Goal: Find specific page/section: Find specific page/section

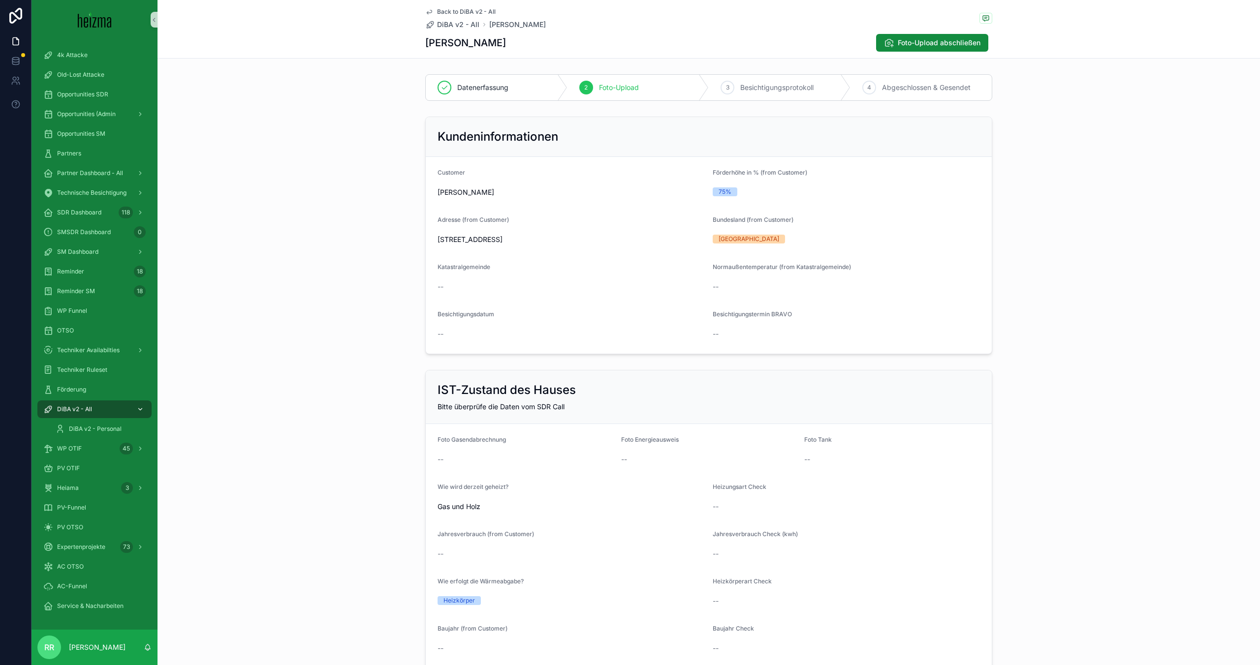
scroll to position [1242, 0]
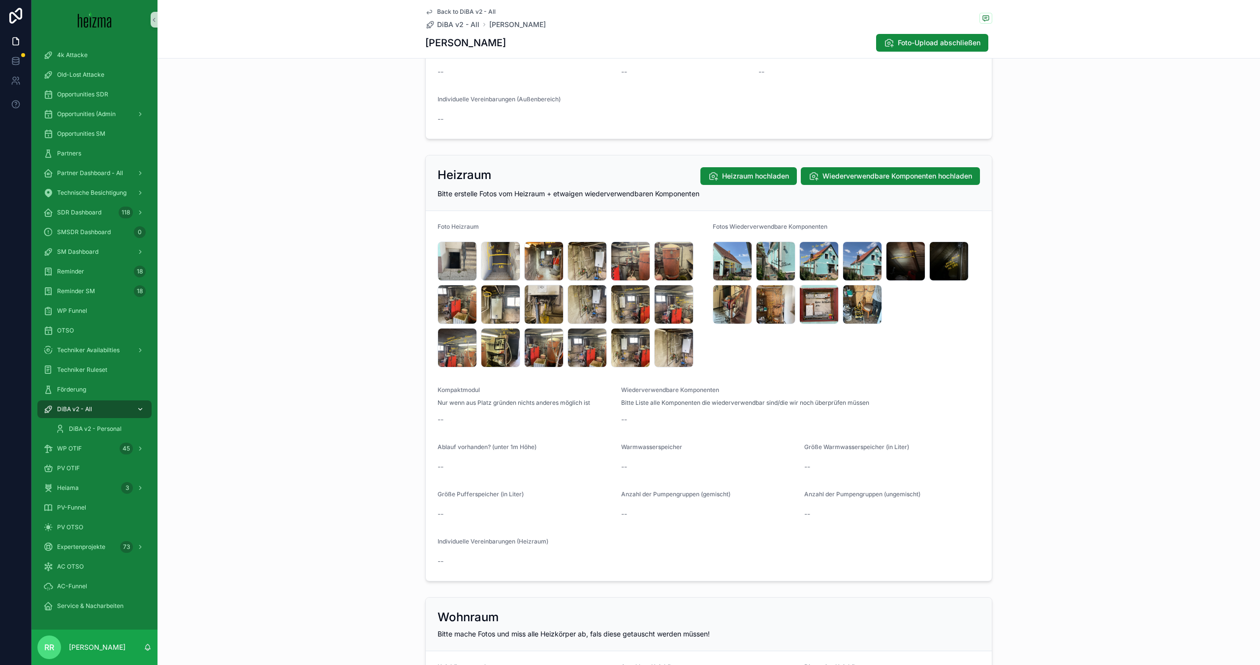
click at [84, 403] on div "DiBA v2 - All" at bounding box center [94, 410] width 102 height 16
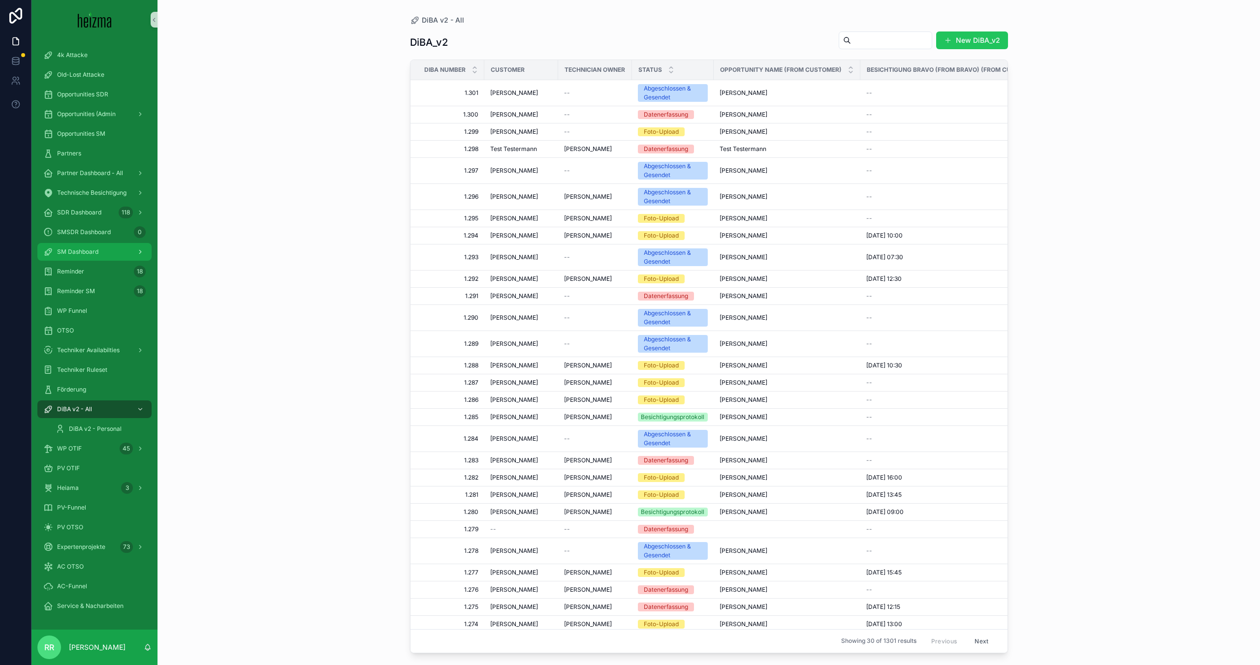
click at [137, 251] on icon "scrollable content" at bounding box center [140, 252] width 7 height 7
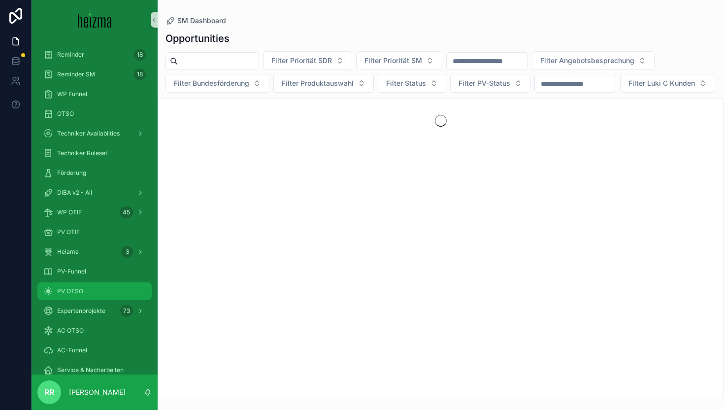
scroll to position [352, 0]
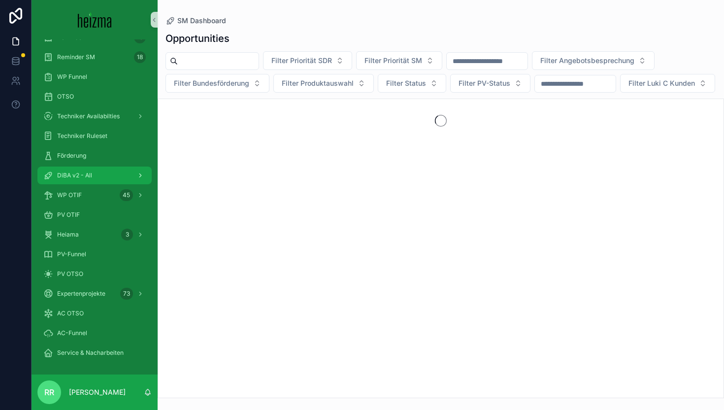
click at [87, 181] on div "DiBA v2 - All" at bounding box center [94, 175] width 102 height 16
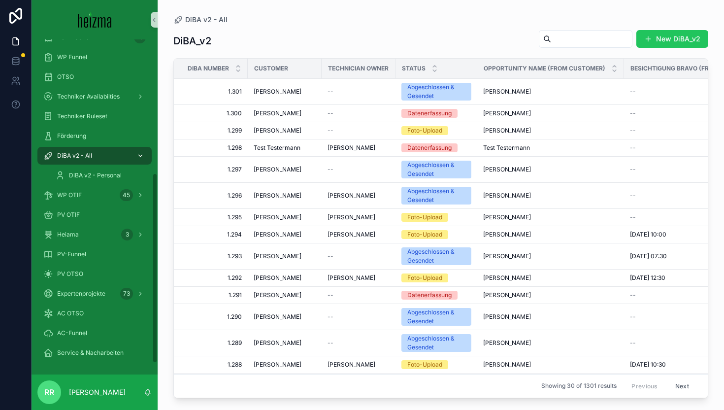
scroll to position [234, 0]
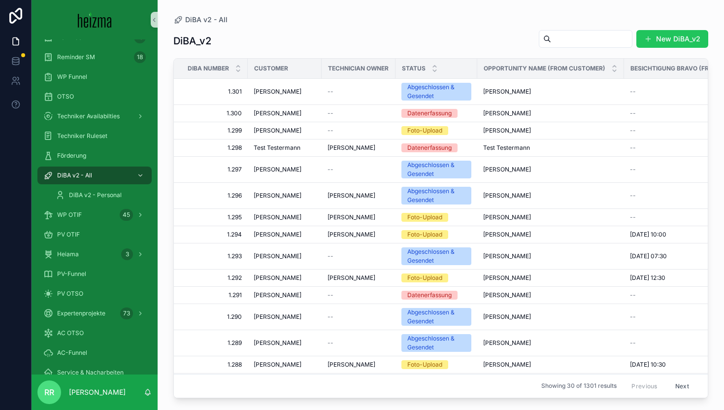
click at [571, 45] on input "scrollable content" at bounding box center [591, 39] width 81 height 14
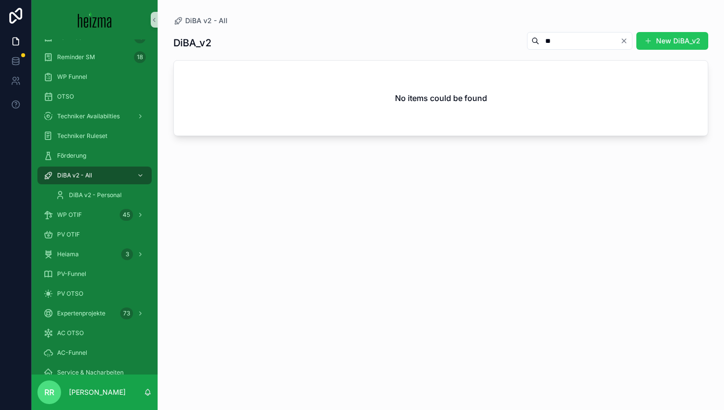
type input "*"
type input "*******"
click at [626, 41] on icon "Clear" at bounding box center [624, 41] width 8 height 8
click at [399, 34] on div "DiBA_v2 New DiBA_v2" at bounding box center [440, 43] width 535 height 23
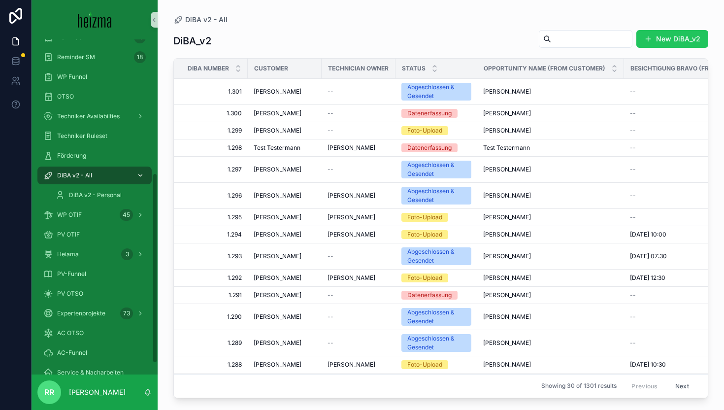
click at [73, 175] on span "DiBA v2 - All" at bounding box center [74, 175] width 35 height 8
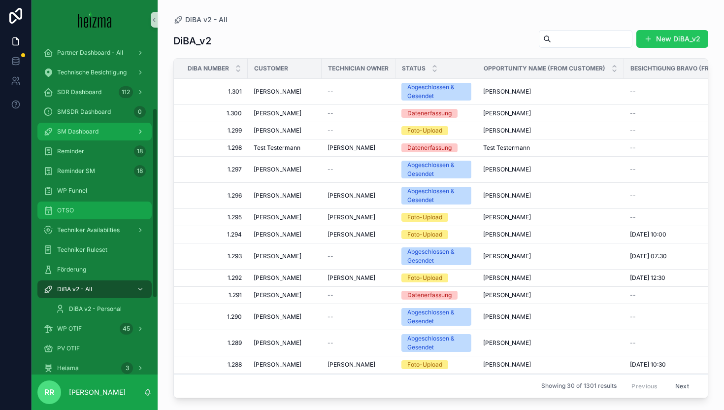
scroll to position [141, 0]
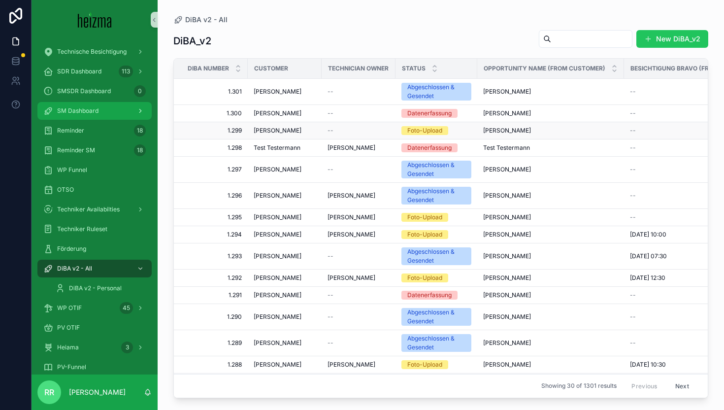
click at [276, 122] on td "[PERSON_NAME]" at bounding box center [285, 130] width 74 height 17
click at [277, 127] on span "[PERSON_NAME]" at bounding box center [277, 130] width 48 height 8
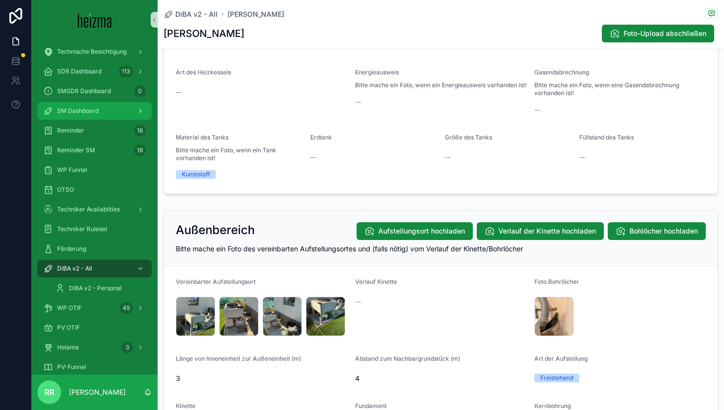
scroll to position [889, 0]
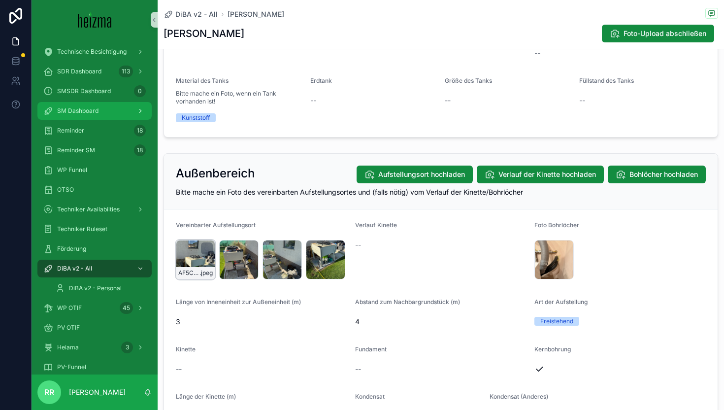
click at [200, 259] on div "AF5CB8BE-7B4A-4A50-B8BC-28F25A6EDB37_4_5005_c .jpeg" at bounding box center [195, 259] width 39 height 39
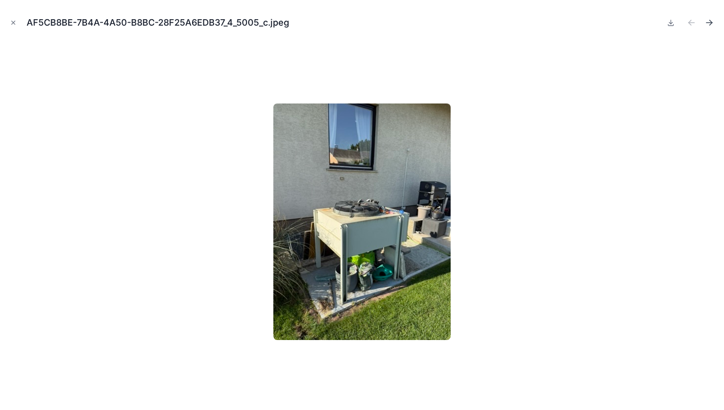
click at [713, 19] on icon "Next file" at bounding box center [709, 23] width 10 height 10
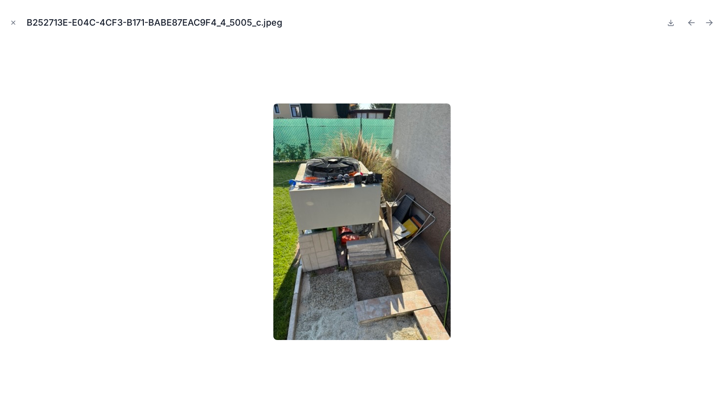
click at [713, 19] on icon "Next file" at bounding box center [709, 23] width 10 height 10
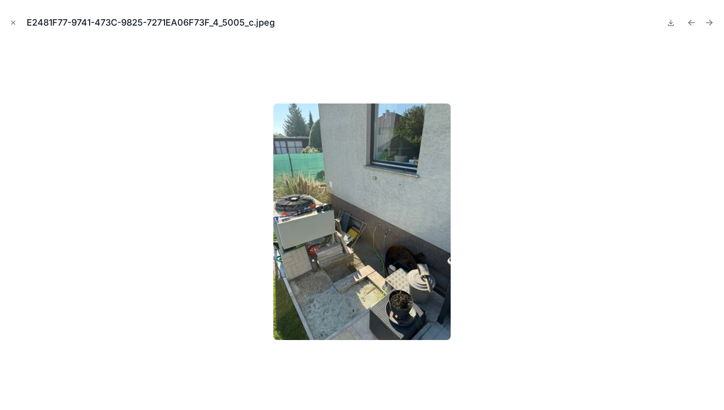
click at [713, 19] on icon "Next file" at bounding box center [709, 23] width 10 height 10
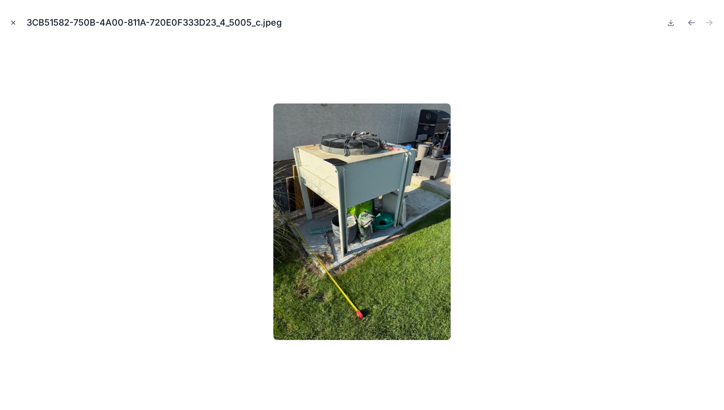
click at [18, 22] on button "Close modal" at bounding box center [13, 22] width 11 height 11
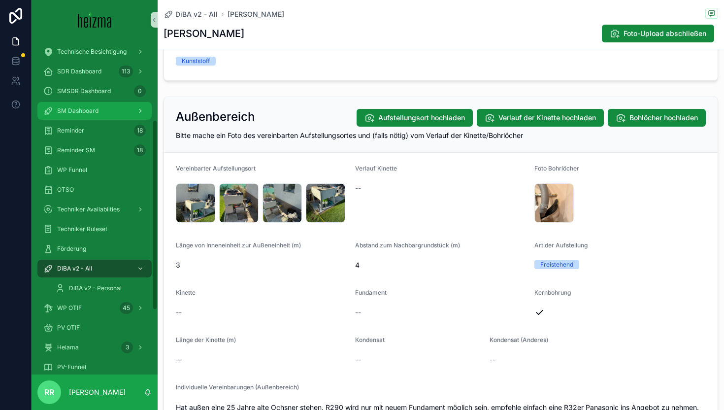
scroll to position [958, 0]
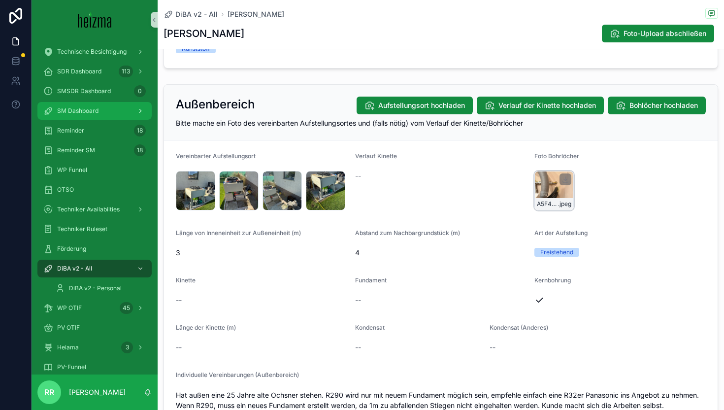
click at [562, 199] on div "A5F4D371-D9E0-454D-9A3F-2ECC38C06AAB_1_105_c .jpeg" at bounding box center [554, 204] width 38 height 12
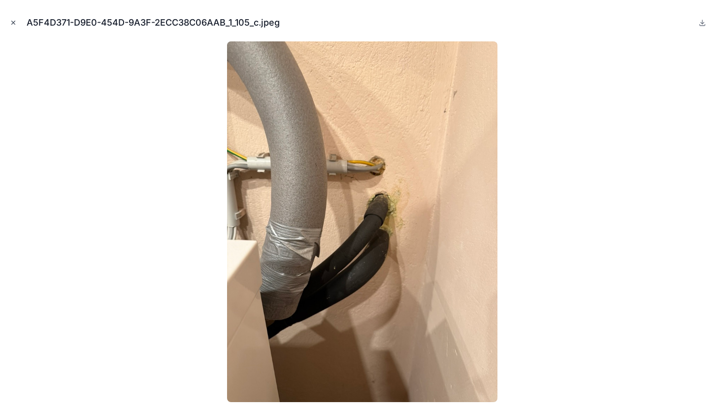
click at [12, 21] on icon "Close modal" at bounding box center [13, 22] width 3 height 3
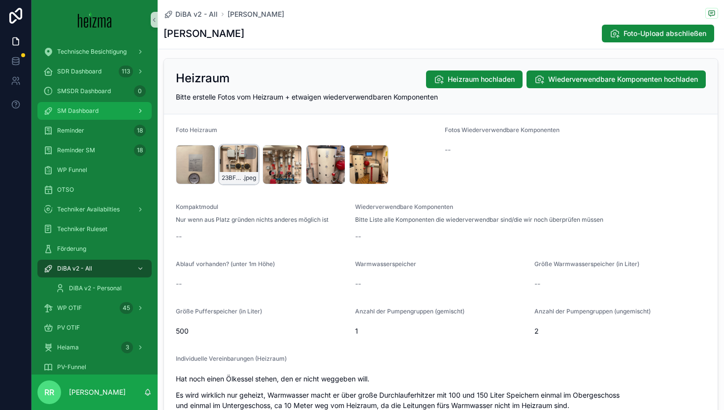
scroll to position [1431, 0]
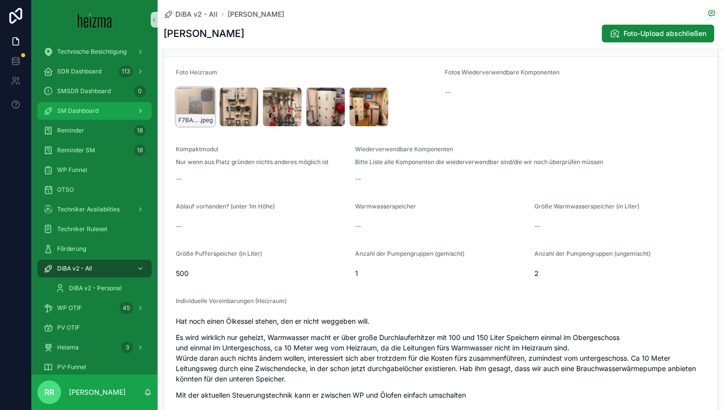
click at [203, 113] on div "F7BA0D0A-7671-4B26-B49B-3F3ADA087892_1_105_c .jpeg" at bounding box center [195, 106] width 39 height 39
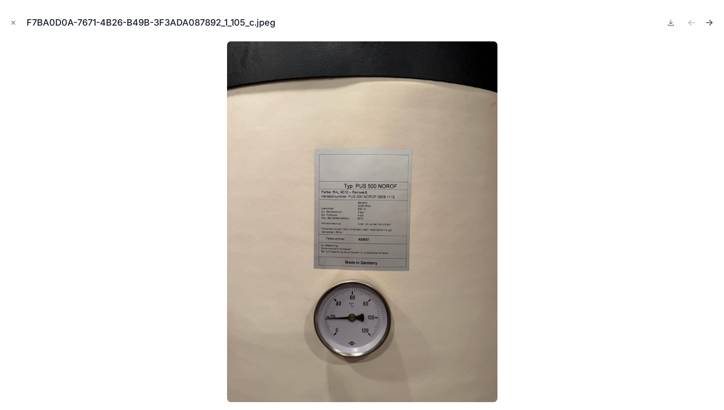
click at [708, 16] on button "Next file" at bounding box center [709, 23] width 14 height 14
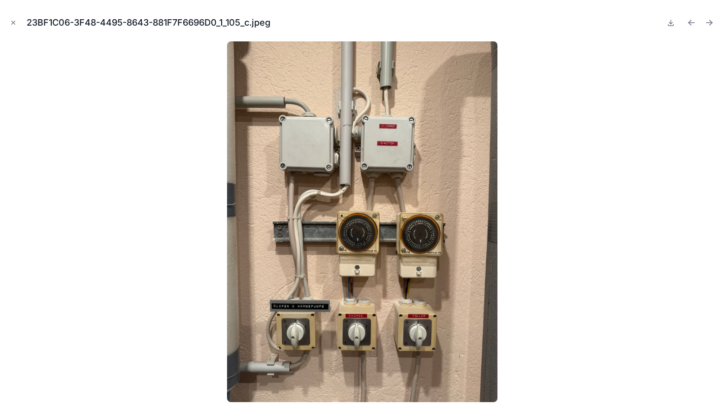
click at [708, 16] on button "Next file" at bounding box center [709, 23] width 14 height 14
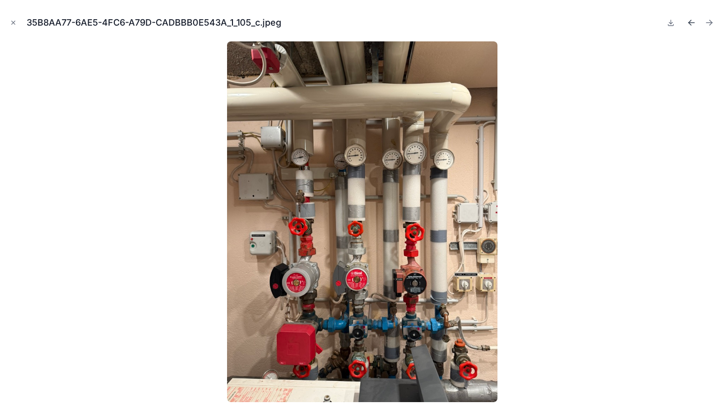
click at [691, 25] on icon "Previous file" at bounding box center [691, 23] width 10 height 10
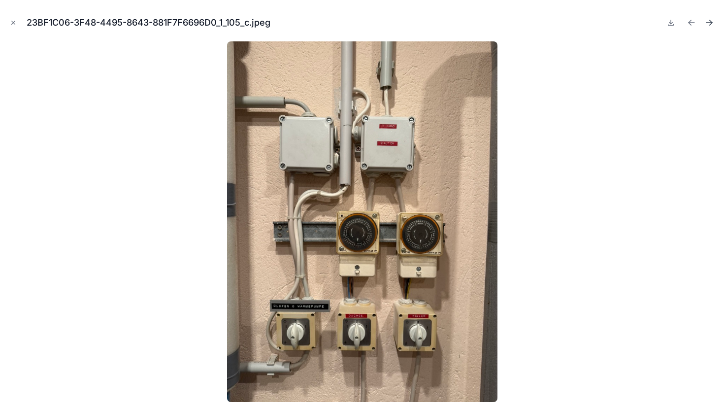
click at [711, 24] on icon "Next file" at bounding box center [709, 23] width 10 height 10
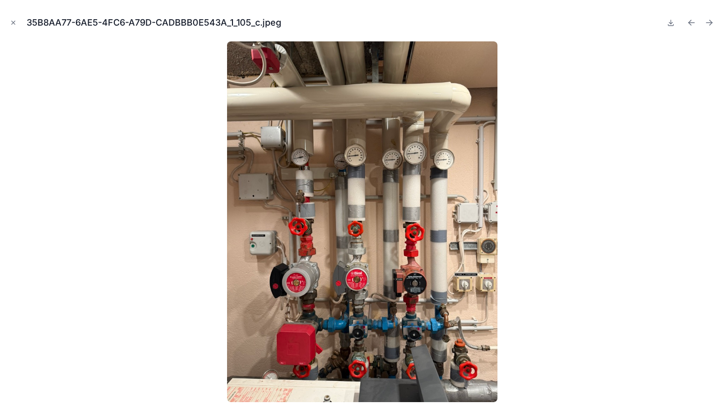
click at [711, 24] on icon "Next file" at bounding box center [709, 23] width 10 height 10
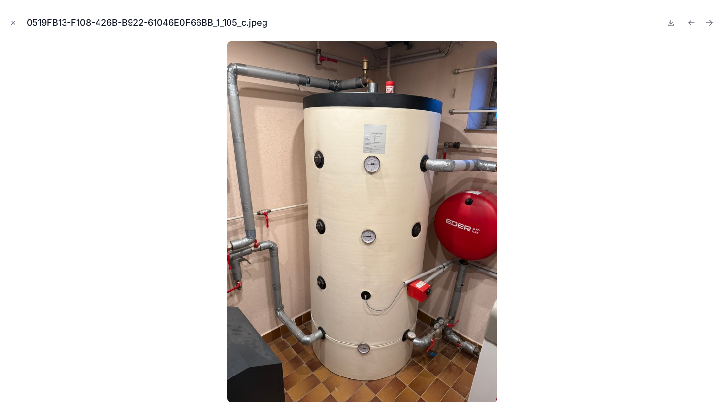
click at [711, 24] on icon "Next file" at bounding box center [709, 23] width 10 height 10
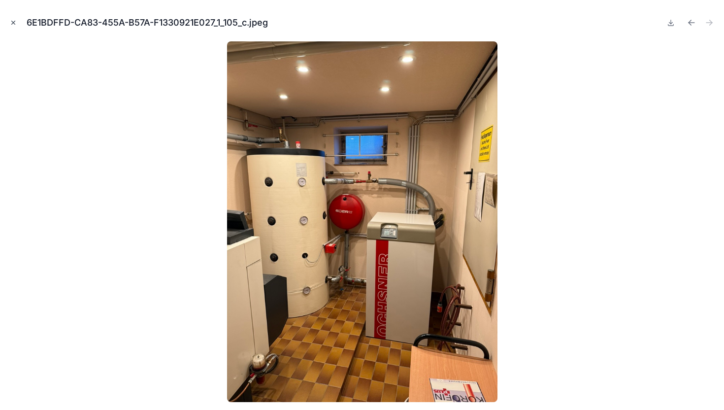
click at [13, 23] on icon "Close modal" at bounding box center [13, 22] width 3 height 3
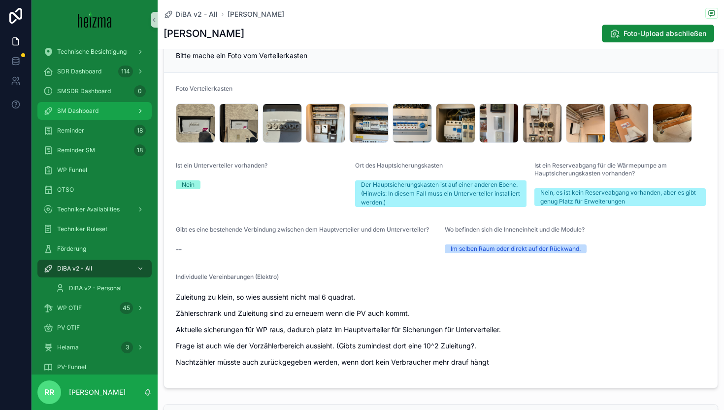
scroll to position [2058, 0]
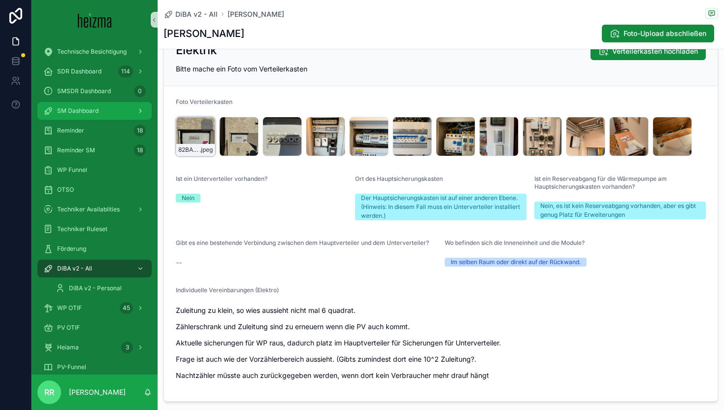
click at [200, 137] on div "82BA3F07-5C67-418D-B6CB-A111FBBEAC30_1_105_c .jpeg" at bounding box center [195, 136] width 39 height 39
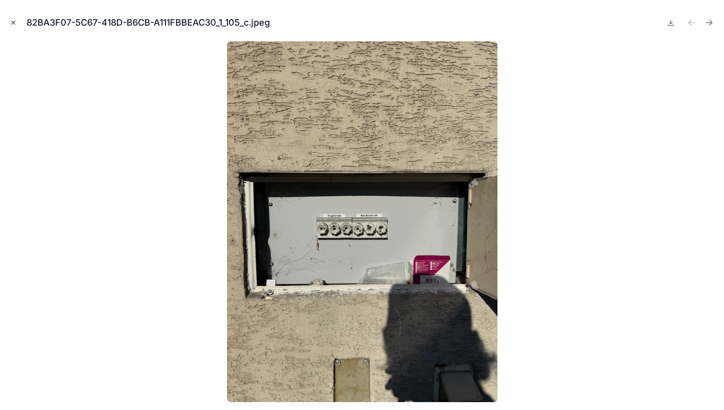
click at [16, 21] on icon "Close modal" at bounding box center [13, 22] width 7 height 7
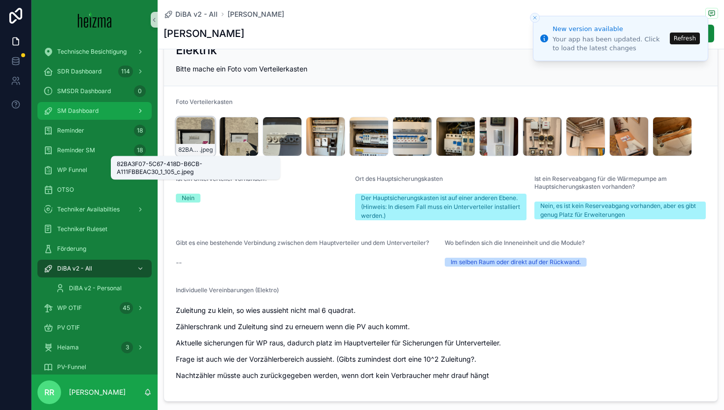
click at [203, 146] on span ".jpeg" at bounding box center [205, 150] width 13 height 8
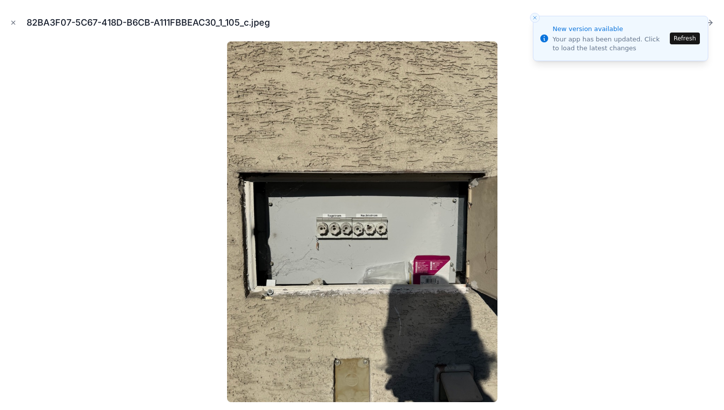
click at [536, 19] on icon "Close toast" at bounding box center [535, 18] width 6 height 6
click at [11, 23] on icon "Close modal" at bounding box center [13, 22] width 7 height 7
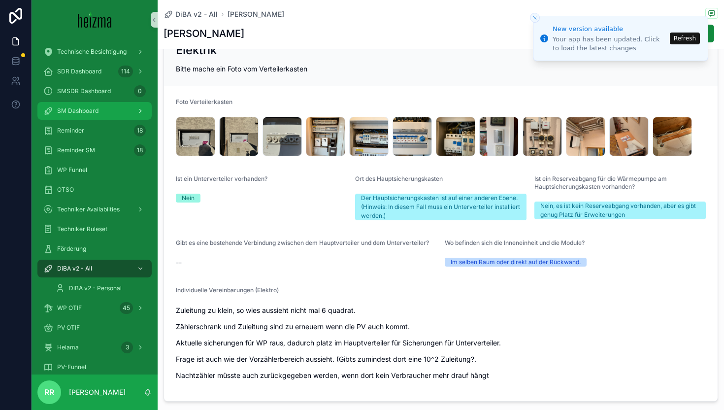
click at [685, 44] on li "New version available Your app has been updated. Click to load the latest chang…" at bounding box center [620, 38] width 175 height 45
click at [686, 40] on button "Refresh" at bounding box center [684, 38] width 30 height 12
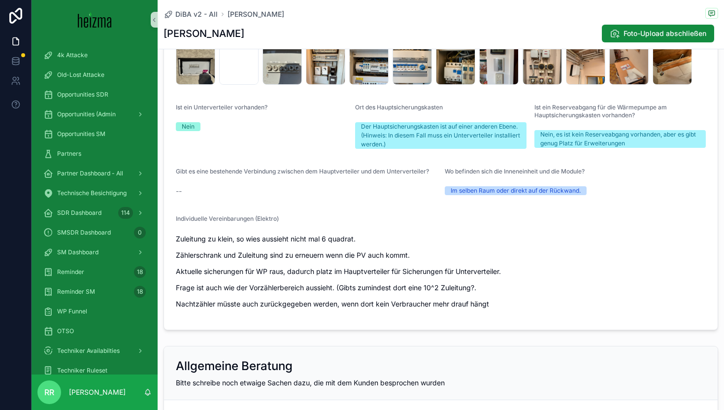
scroll to position [2084, 0]
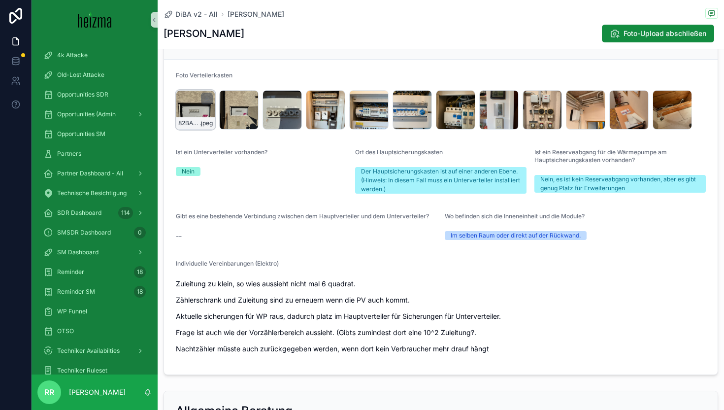
click at [190, 109] on div "82BA3F07-5C67-418D-B6CB-A111FBBEAC30_1_105_c .jpeg" at bounding box center [195, 109] width 39 height 39
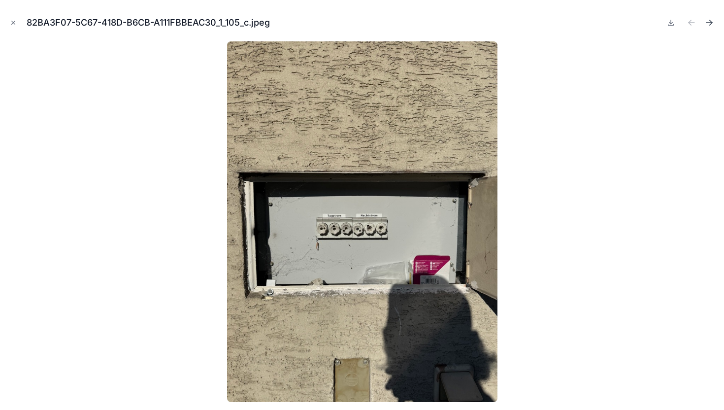
click at [708, 25] on icon "Next file" at bounding box center [709, 23] width 10 height 10
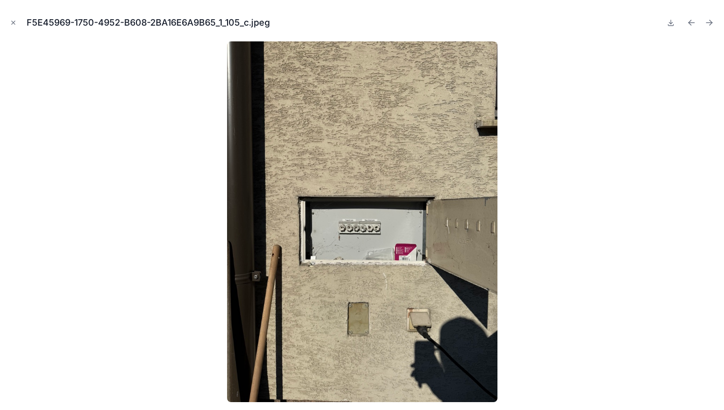
click at [708, 25] on icon "Next file" at bounding box center [709, 23] width 10 height 10
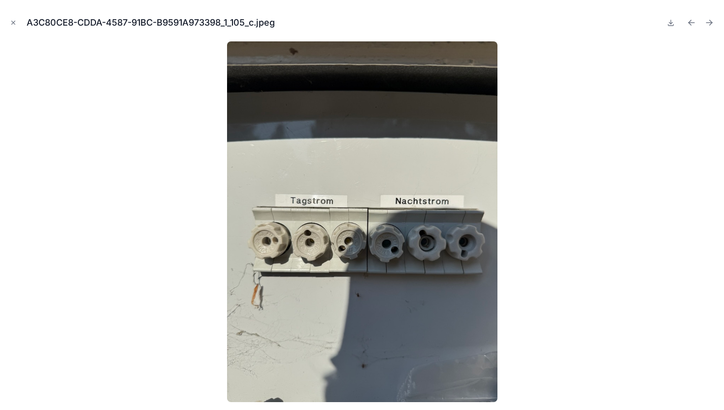
click at [708, 25] on icon "Next file" at bounding box center [709, 23] width 10 height 10
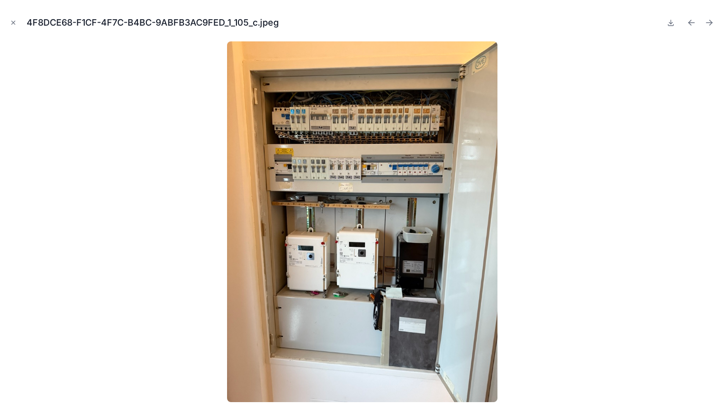
click at [708, 25] on icon "Next file" at bounding box center [709, 23] width 10 height 10
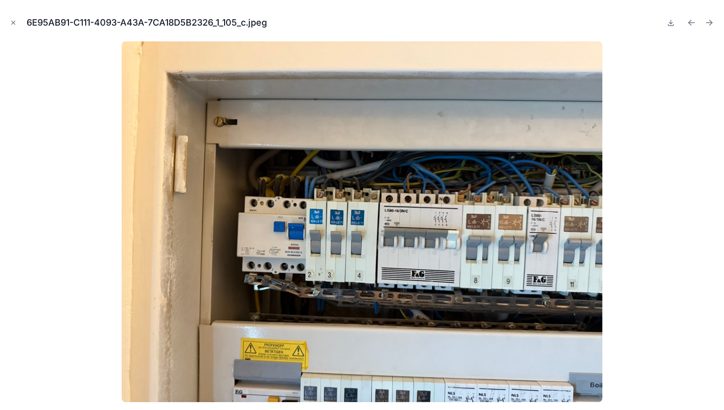
click at [708, 25] on icon "Next file" at bounding box center [709, 23] width 10 height 10
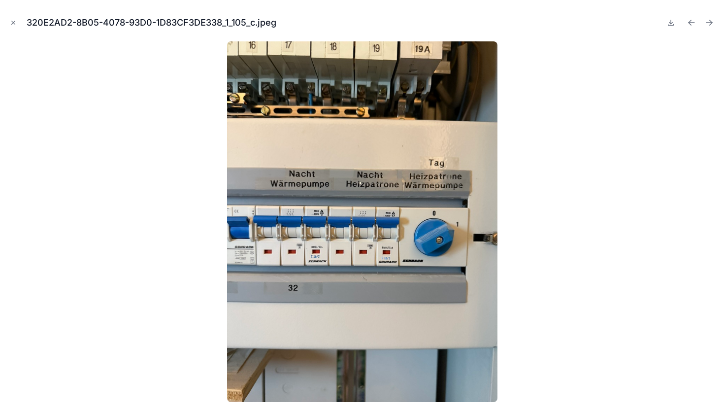
click at [708, 25] on icon "Next file" at bounding box center [709, 23] width 10 height 10
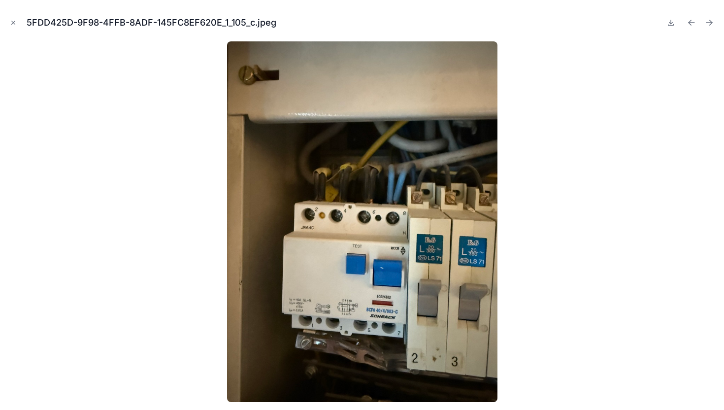
click at [708, 25] on icon "Next file" at bounding box center [709, 23] width 10 height 10
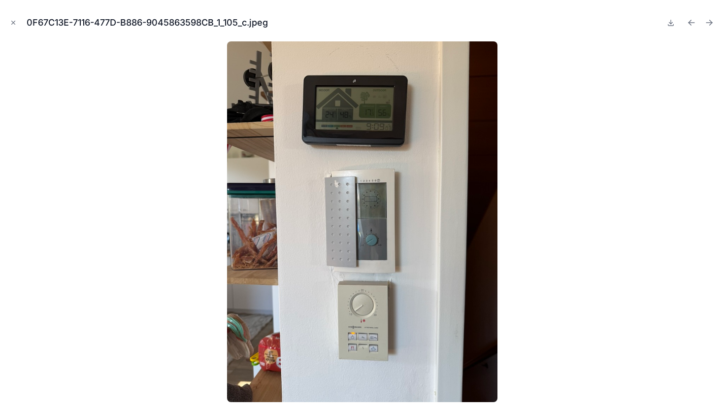
click at [708, 25] on icon "Next file" at bounding box center [709, 23] width 10 height 10
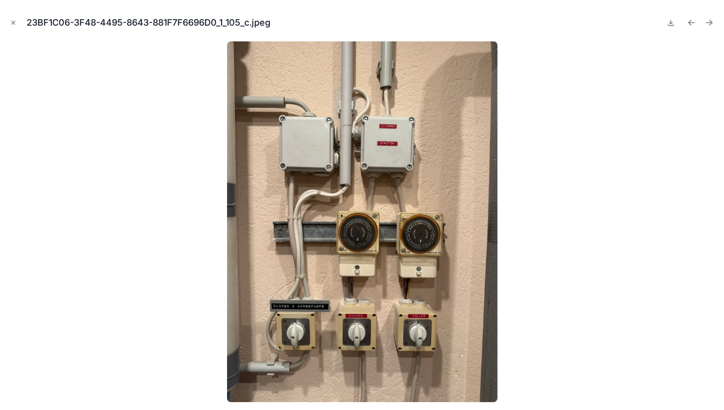
click at [708, 25] on icon "Next file" at bounding box center [709, 23] width 10 height 10
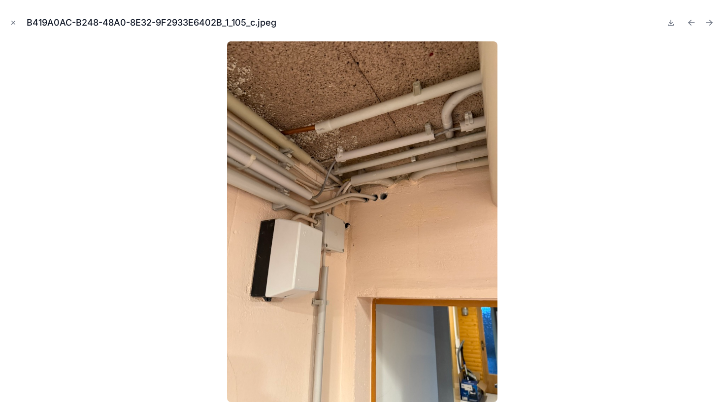
click at [708, 25] on icon "Next file" at bounding box center [709, 23] width 10 height 10
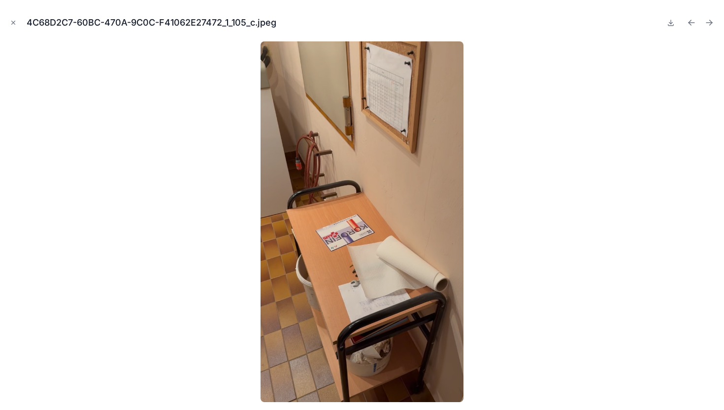
click at [708, 25] on icon "Next file" at bounding box center [709, 23] width 10 height 10
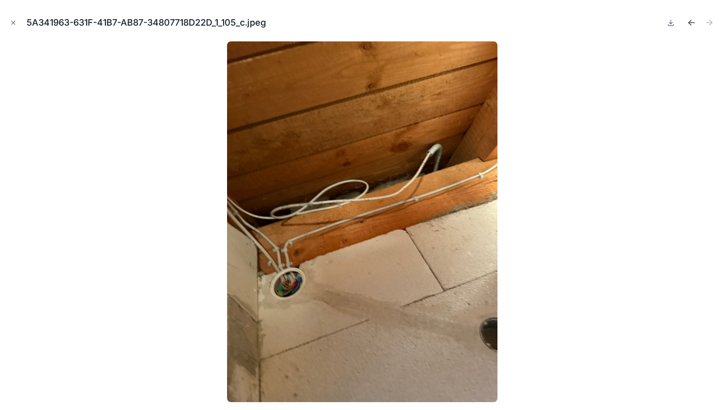
click at [693, 25] on icon "Previous file" at bounding box center [691, 23] width 10 height 10
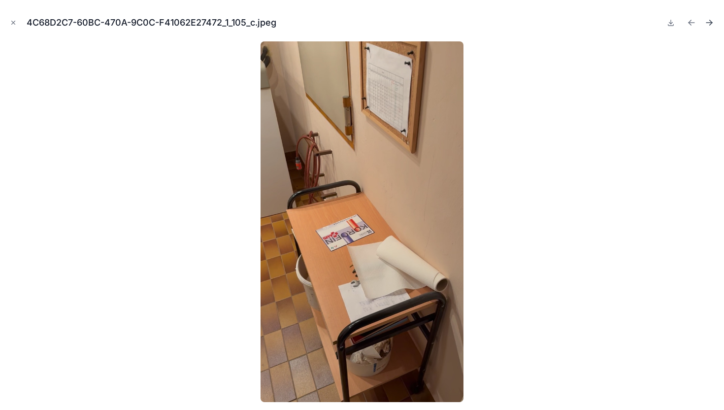
click at [709, 29] on button "Next file" at bounding box center [709, 23] width 14 height 14
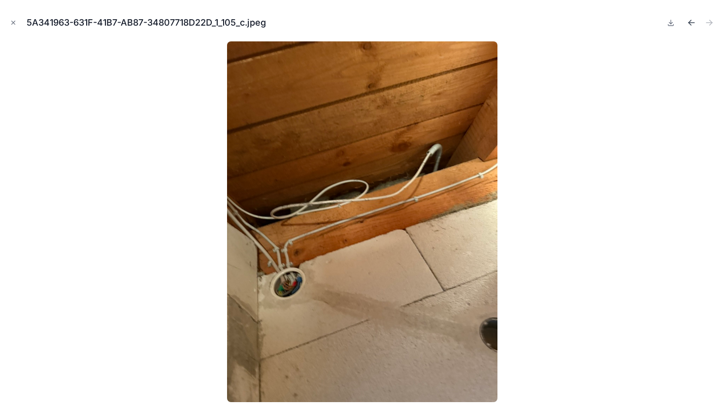
click at [693, 26] on icon "Previous file" at bounding box center [691, 23] width 10 height 10
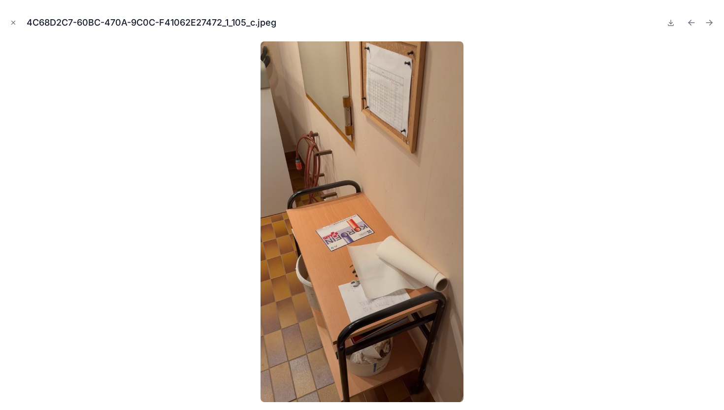
click at [693, 26] on icon "Previous file" at bounding box center [691, 23] width 10 height 10
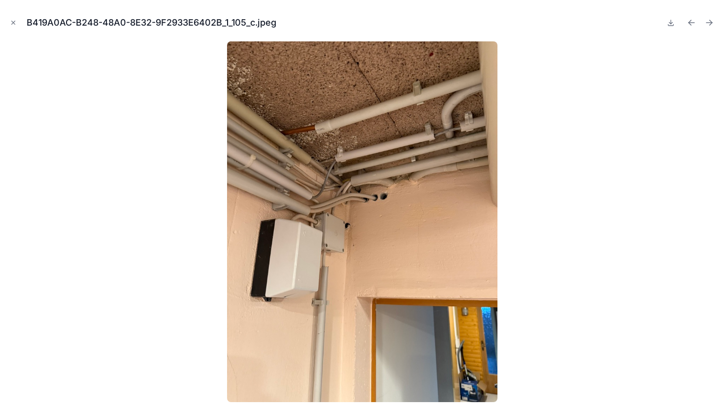
click at [693, 26] on icon "Previous file" at bounding box center [691, 23] width 10 height 10
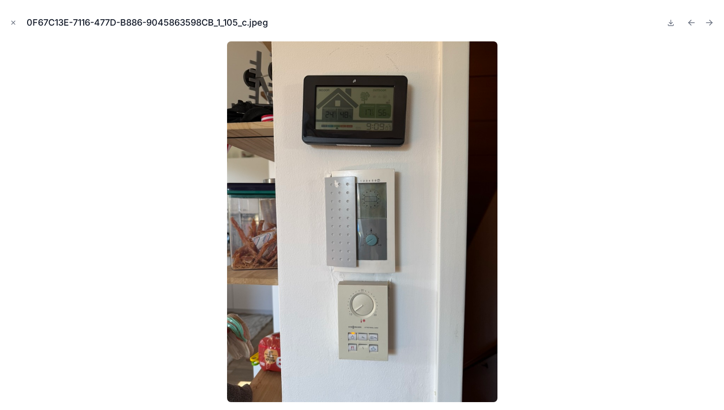
click at [693, 26] on icon "Previous file" at bounding box center [691, 23] width 10 height 10
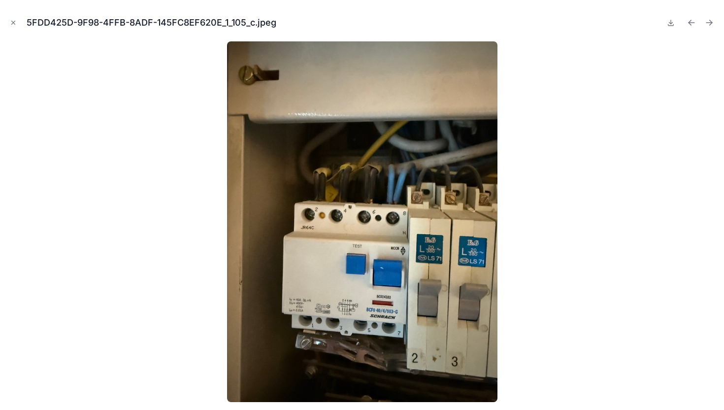
click at [693, 26] on icon "Previous file" at bounding box center [691, 23] width 10 height 10
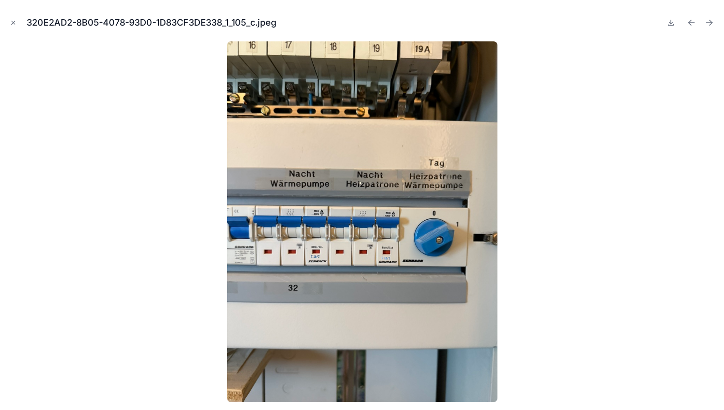
click at [693, 26] on icon "Previous file" at bounding box center [691, 23] width 10 height 10
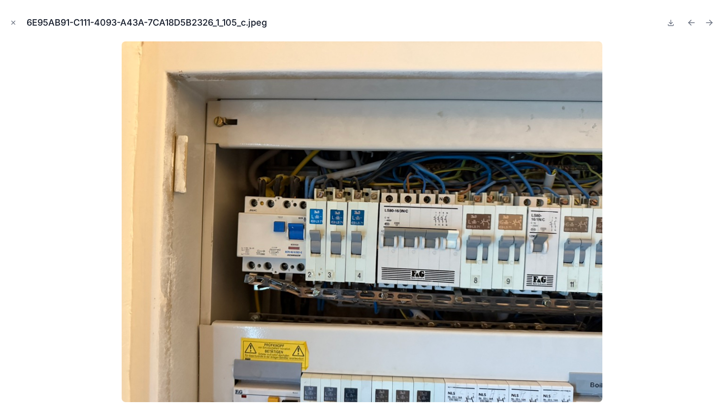
click at [693, 26] on icon "Previous file" at bounding box center [691, 23] width 10 height 10
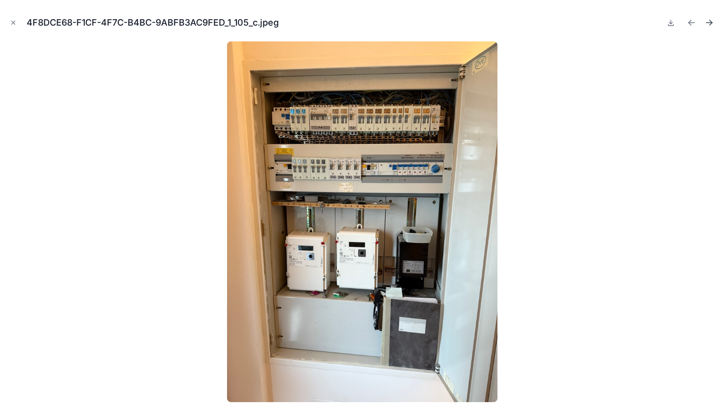
click at [707, 27] on icon "Next file" at bounding box center [709, 23] width 10 height 10
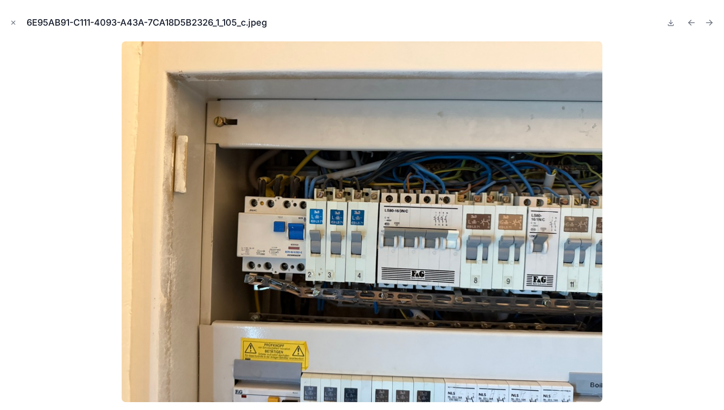
click at [707, 27] on icon "Next file" at bounding box center [709, 23] width 10 height 10
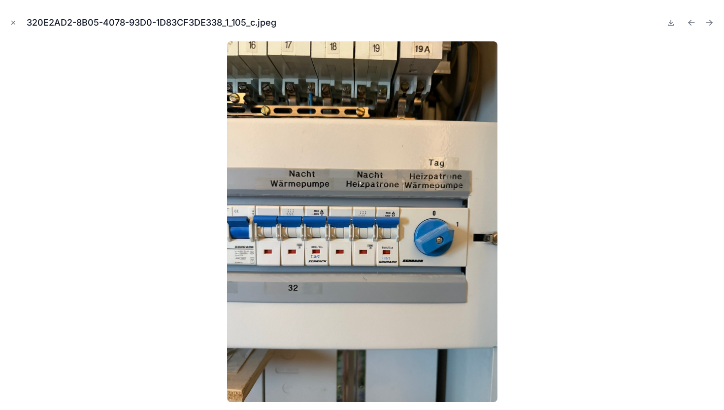
click at [707, 27] on icon "Next file" at bounding box center [709, 23] width 10 height 10
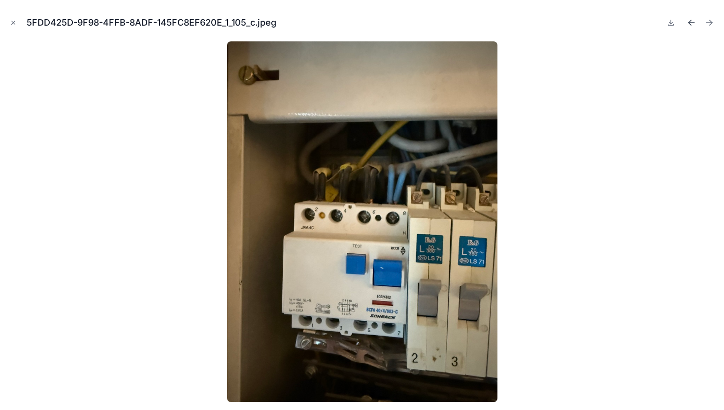
click at [689, 22] on icon "Previous file" at bounding box center [689, 21] width 2 height 2
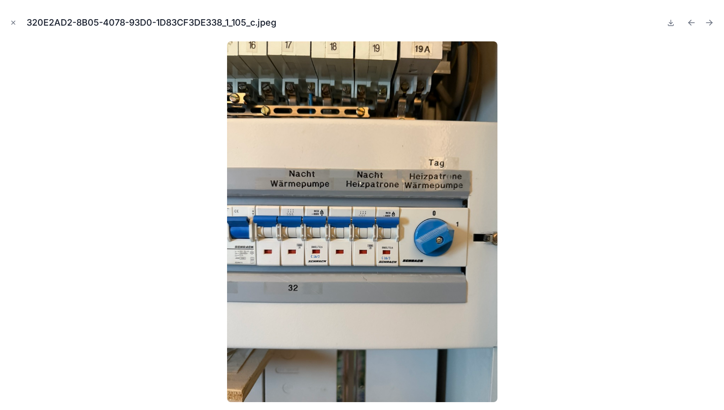
click at [689, 22] on icon "Previous file" at bounding box center [689, 21] width 2 height 2
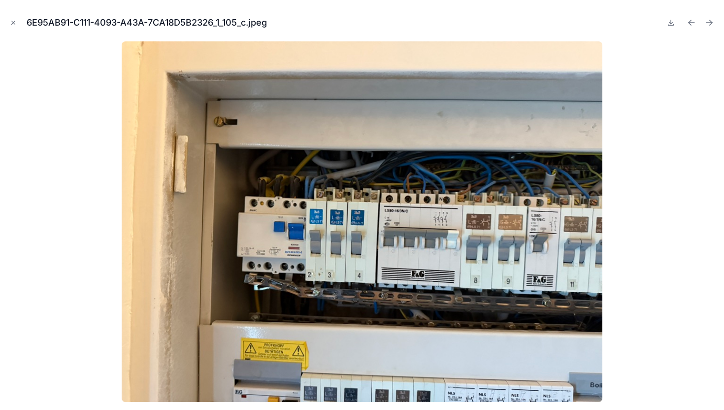
click at [689, 22] on icon "Previous file" at bounding box center [689, 21] width 2 height 2
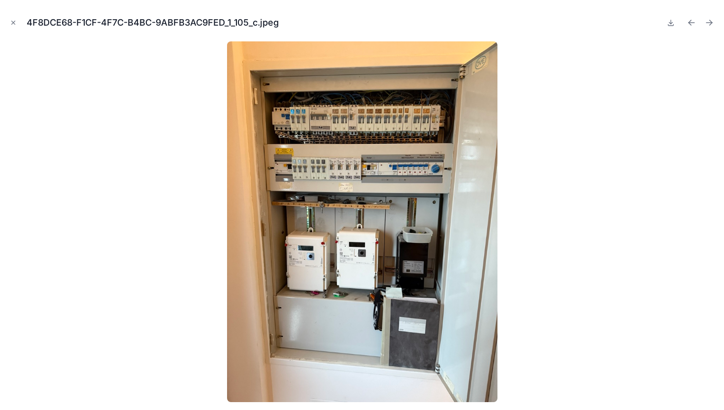
click at [689, 22] on icon "Previous file" at bounding box center [689, 21] width 2 height 2
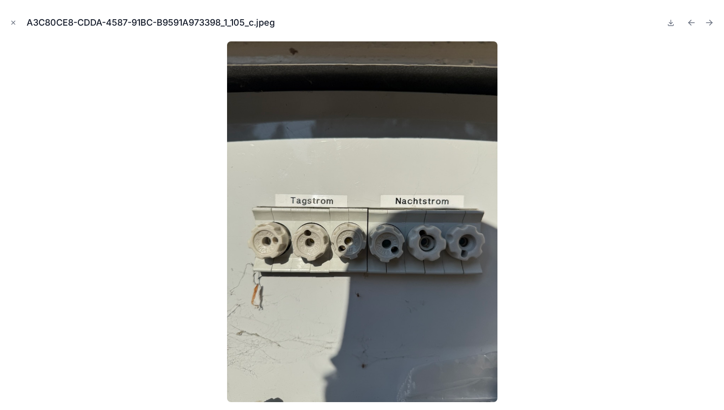
click at [689, 22] on icon "Previous file" at bounding box center [689, 21] width 2 height 2
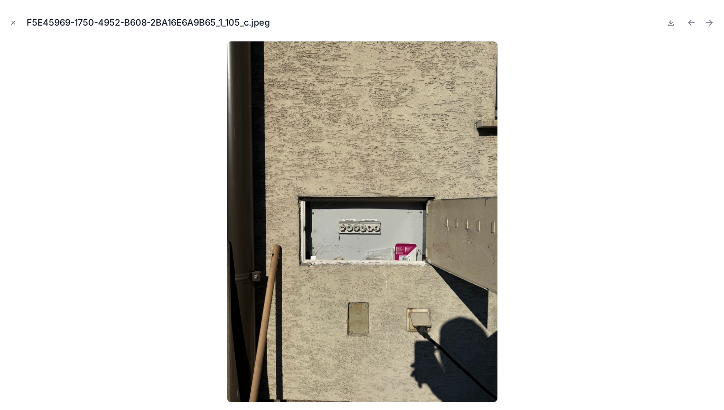
click at [689, 22] on icon "Previous file" at bounding box center [689, 21] width 2 height 2
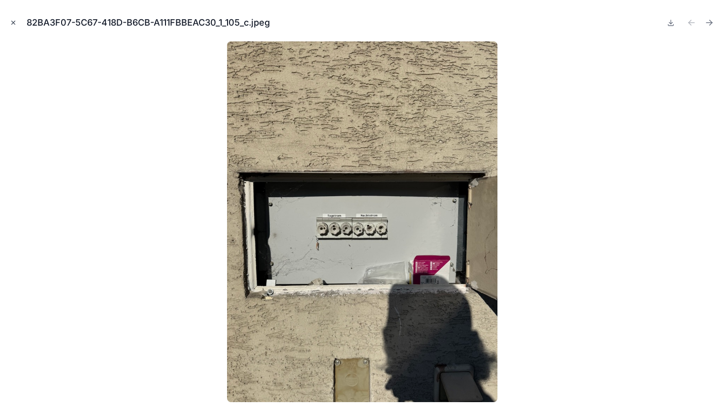
click at [15, 19] on icon "Close modal" at bounding box center [13, 22] width 7 height 7
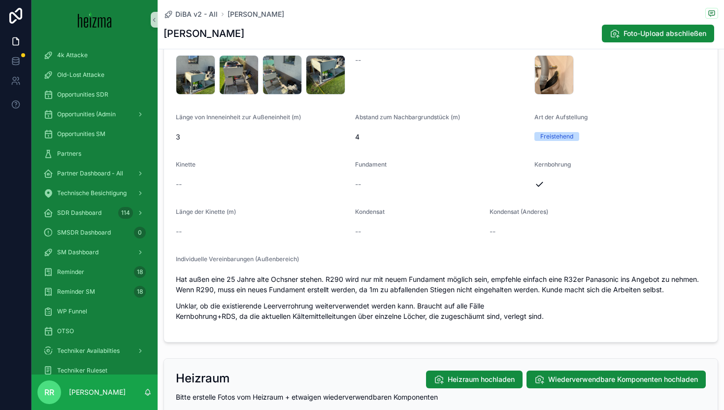
scroll to position [1093, 0]
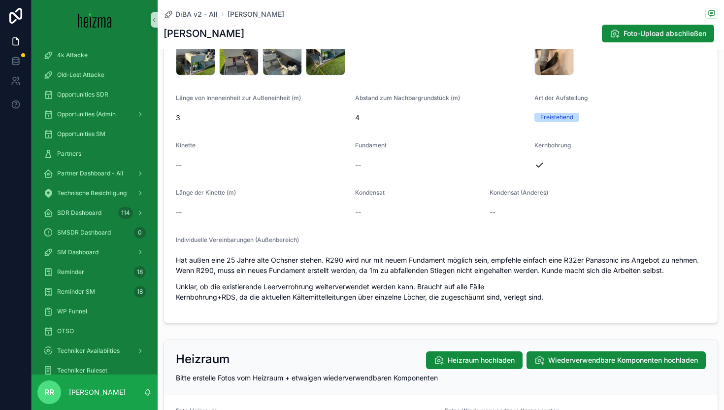
click at [381, 284] on p "Unklar, ob die existierende Leerverrohrung weiterverwendet werden kann. Braucht…" at bounding box center [441, 291] width 530 height 21
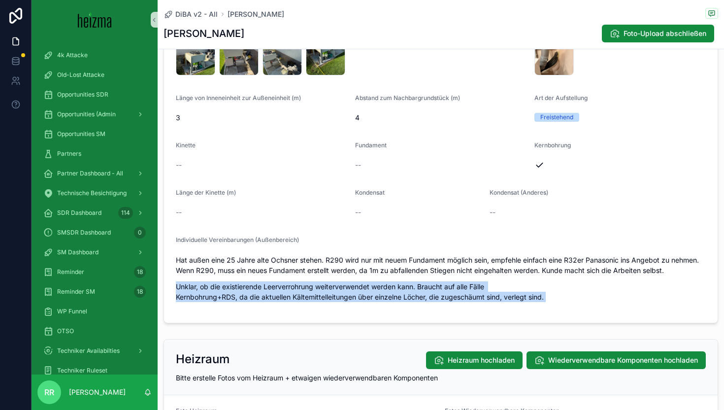
click at [381, 284] on p "Unklar, ob die existierende Leerverrohrung weiterverwendet werden kann. Braucht…" at bounding box center [441, 291] width 530 height 21
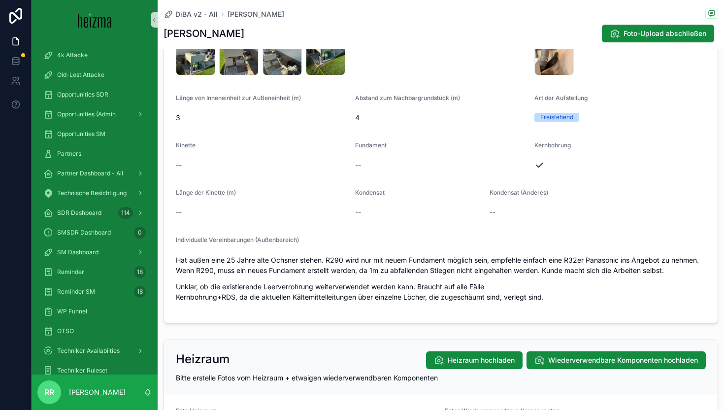
click at [405, 268] on p "Hat außen eine 25 Jahre alte Ochsner stehen. R290 wird nur mit neuem Fundament …" at bounding box center [441, 264] width 530 height 21
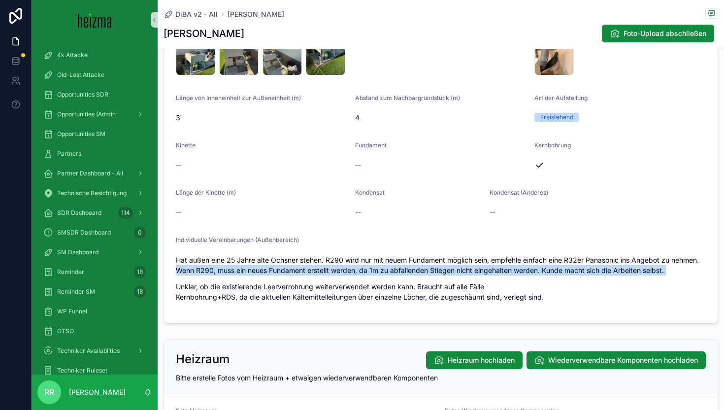
click at [405, 268] on p "Hat außen eine 25 Jahre alte Ochsner stehen. R290 wird nur mit neuem Fundament …" at bounding box center [441, 264] width 530 height 21
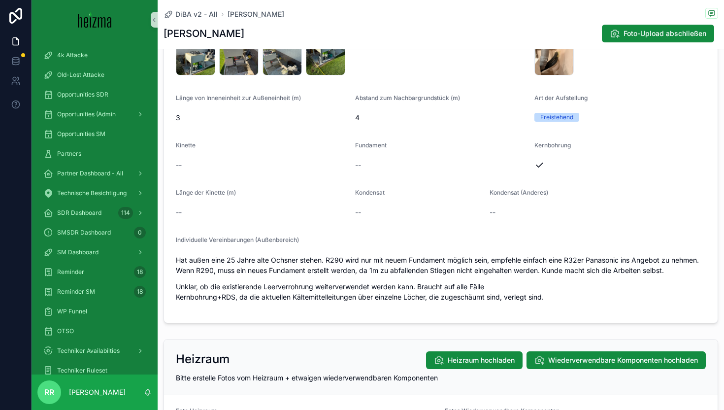
click at [405, 249] on div "Individuelle Vereinbarungen (Außenbereich) Hat außen eine 25 Jahre alte Ochsner…" at bounding box center [441, 273] width 530 height 75
click at [410, 255] on p "Hat außen eine 25 Jahre alte Ochsner stehen. R290 wird nur mit neuem Fundament …" at bounding box center [441, 264] width 530 height 21
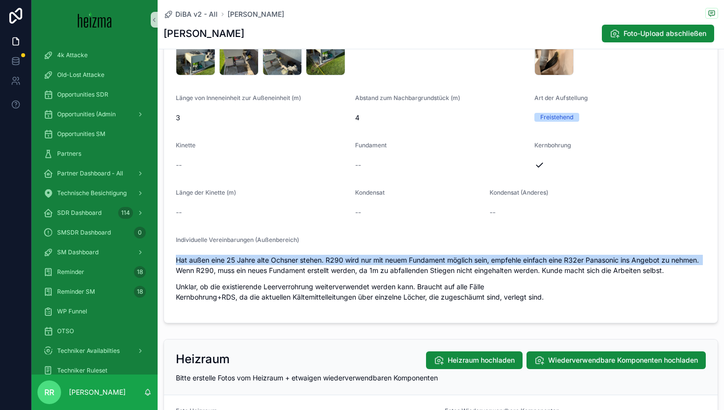
click at [410, 255] on p "Hat außen eine 25 Jahre alte Ochsner stehen. R290 wird nur mit neuem Fundament …" at bounding box center [441, 264] width 530 height 21
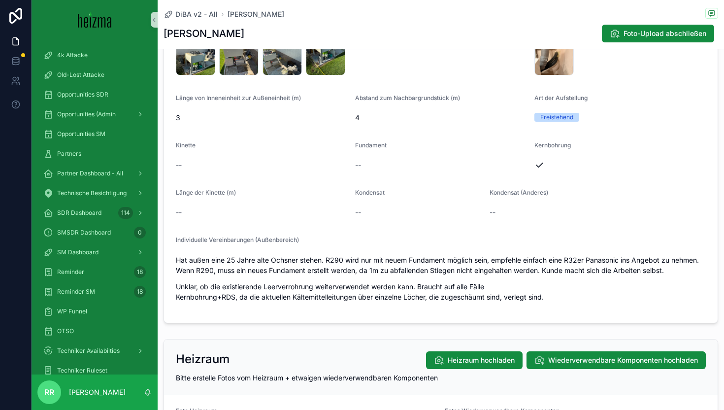
click at [465, 217] on div "--" at bounding box center [418, 212] width 126 height 10
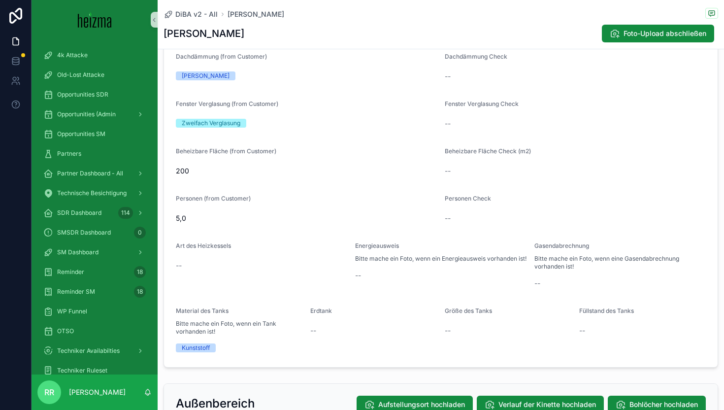
scroll to position [655, 0]
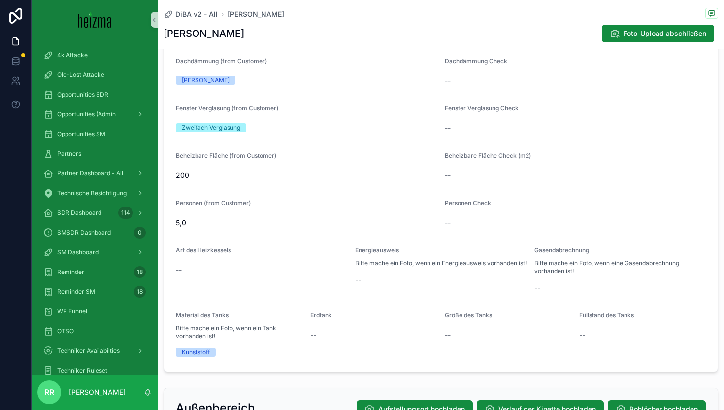
click at [447, 224] on span "--" at bounding box center [447, 223] width 6 height 10
click at [473, 201] on span "Personen Check" at bounding box center [467, 202] width 46 height 7
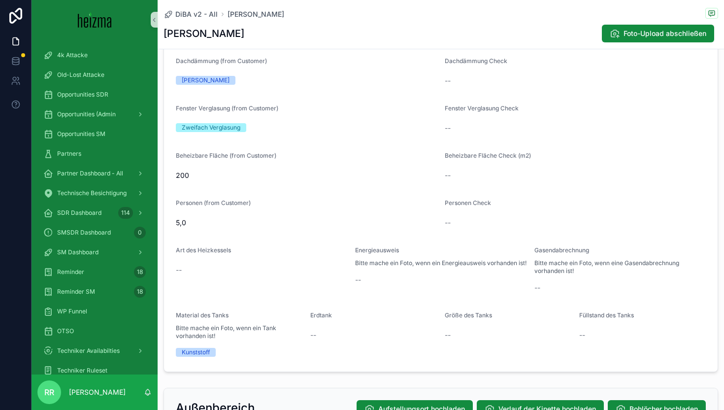
click at [507, 158] on span "Beheizbare Fläche Check (m2)" at bounding box center [487, 155] width 86 height 7
click at [509, 169] on div "--" at bounding box center [574, 175] width 261 height 16
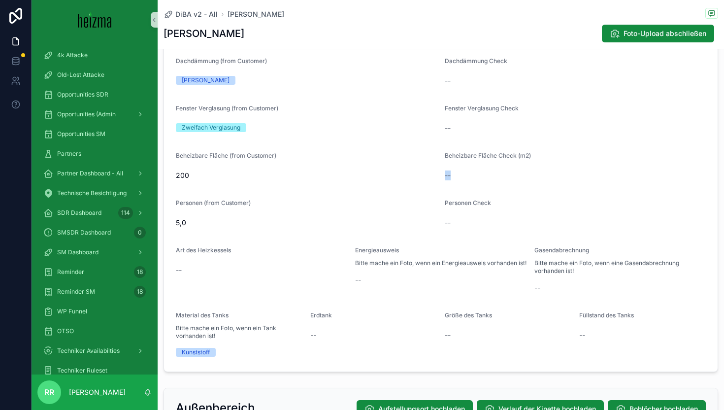
click at [509, 169] on div "--" at bounding box center [574, 175] width 261 height 16
click at [576, 258] on div "Bitte mache ein Foto, wenn eine Gasendabrechnung vorhanden ist!" at bounding box center [619, 267] width 171 height 18
click at [570, 253] on span "Gasendabrechnung" at bounding box center [561, 249] width 55 height 7
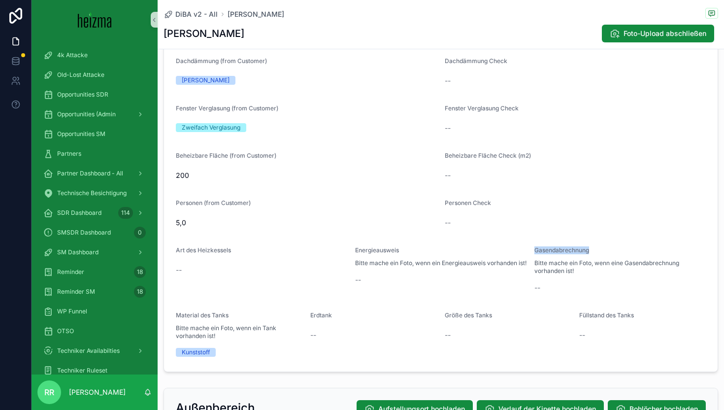
click at [570, 253] on span "Gasendabrechnung" at bounding box center [561, 249] width 55 height 7
click at [492, 253] on div "Energieausweis" at bounding box center [440, 252] width 171 height 12
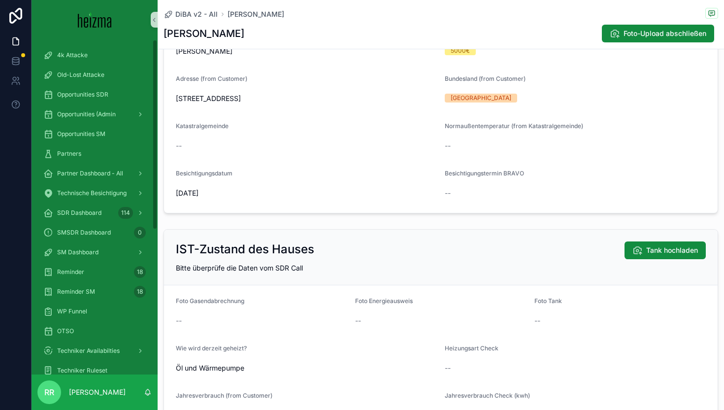
scroll to position [0, 0]
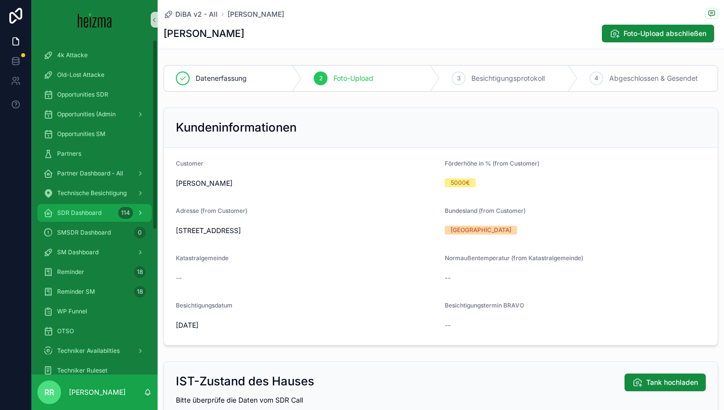
click at [75, 207] on div "SDR Dashboard 114" at bounding box center [94, 213] width 102 height 16
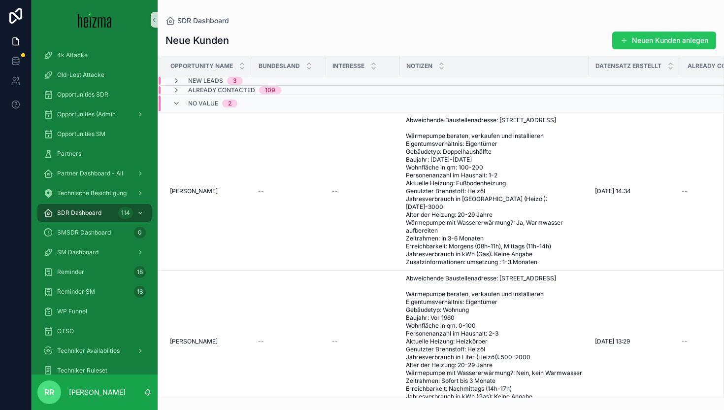
click at [237, 105] on div "No value 2" at bounding box center [204, 103] width 89 height 16
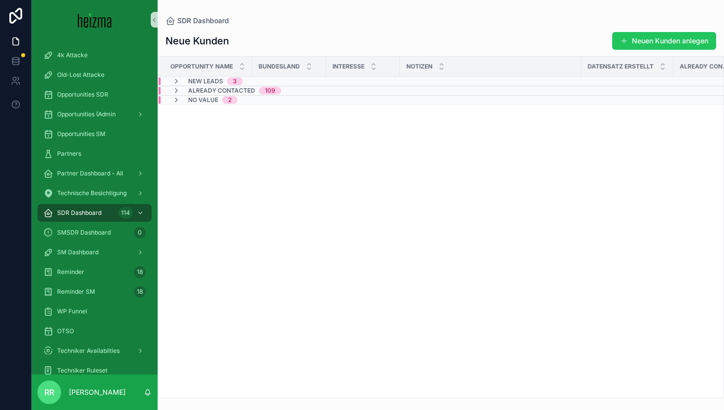
click at [227, 82] on span "3" at bounding box center [235, 81] width 16 height 8
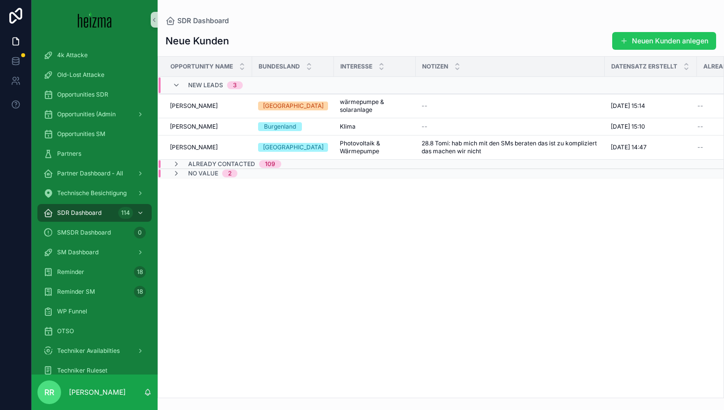
click at [227, 82] on span "3" at bounding box center [235, 85] width 16 height 8
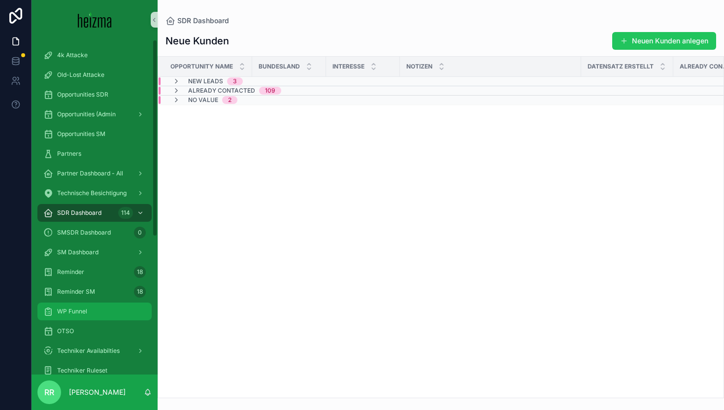
click at [89, 317] on div "WP Funnel" at bounding box center [94, 311] width 102 height 16
click at [110, 311] on div "WP Funnel" at bounding box center [94, 311] width 102 height 16
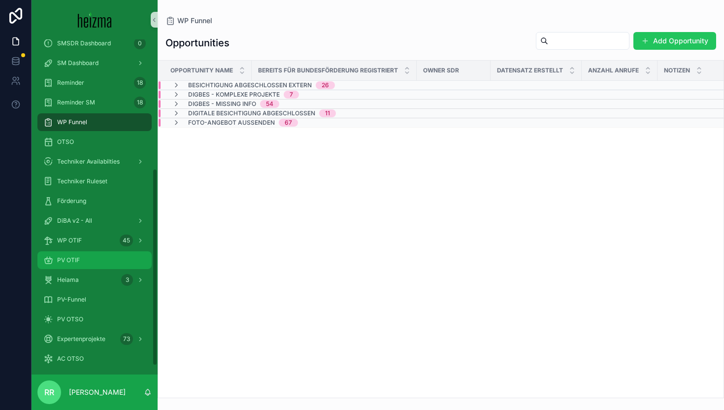
scroll to position [220, 0]
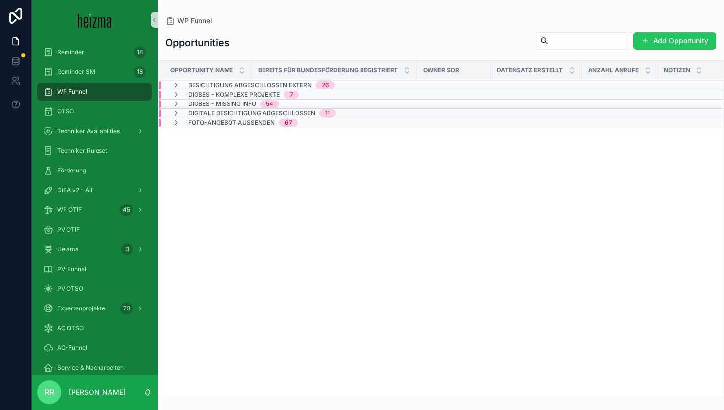
click at [189, 87] on span "Besichtigung Abgeschlossen Extern" at bounding box center [250, 85] width 124 height 8
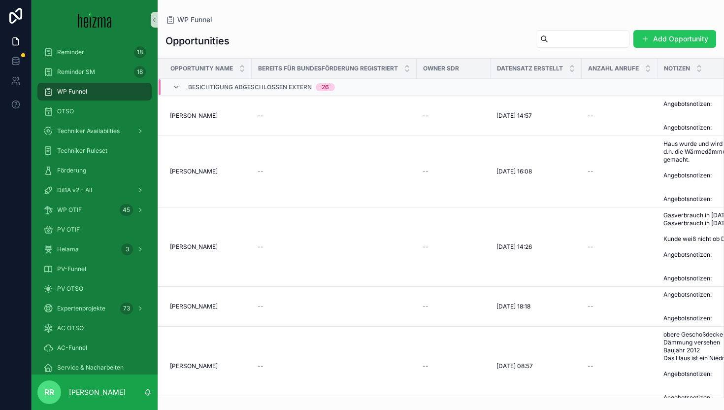
click at [189, 87] on span "Besichtigung Abgeschlossen Extern" at bounding box center [250, 87] width 124 height 8
